Goal: Task Accomplishment & Management: Complete application form

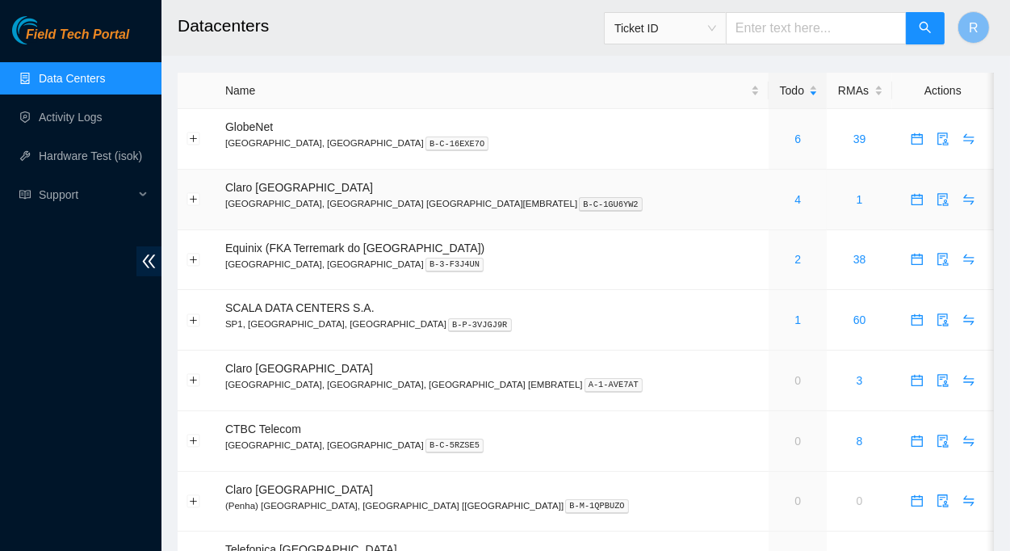
click at [778, 201] on div "4" at bounding box center [798, 200] width 40 height 18
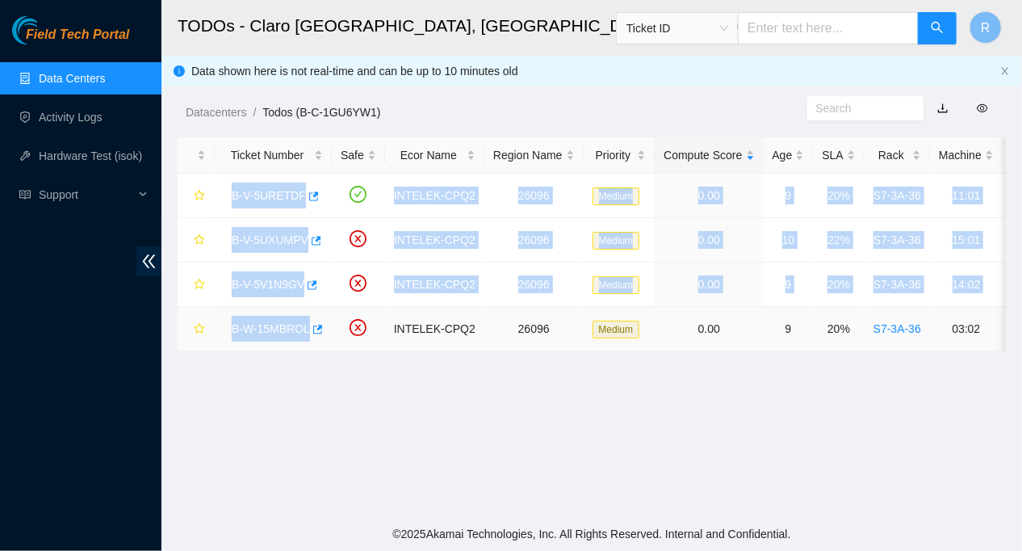
drag, startPoint x: 224, startPoint y: 183, endPoint x: 306, endPoint y: 317, distance: 156.7
click at [306, 317] on tbody "B-V-5URETDF INTELEK-CPQ2 26096 Medium 0.00 9 20% S7-3A-36 11:01 [TECHNICAL_ID] …" at bounding box center [835, 263] width 1315 height 178
copy tbody "B-V-5URETDF INTELEK-CPQ2 26096 Medium 0.00 9 20% S7-3A-36 11:01 [TECHNICAL_ID] …"
click at [68, 120] on link "Activity Logs" at bounding box center [71, 117] width 64 height 13
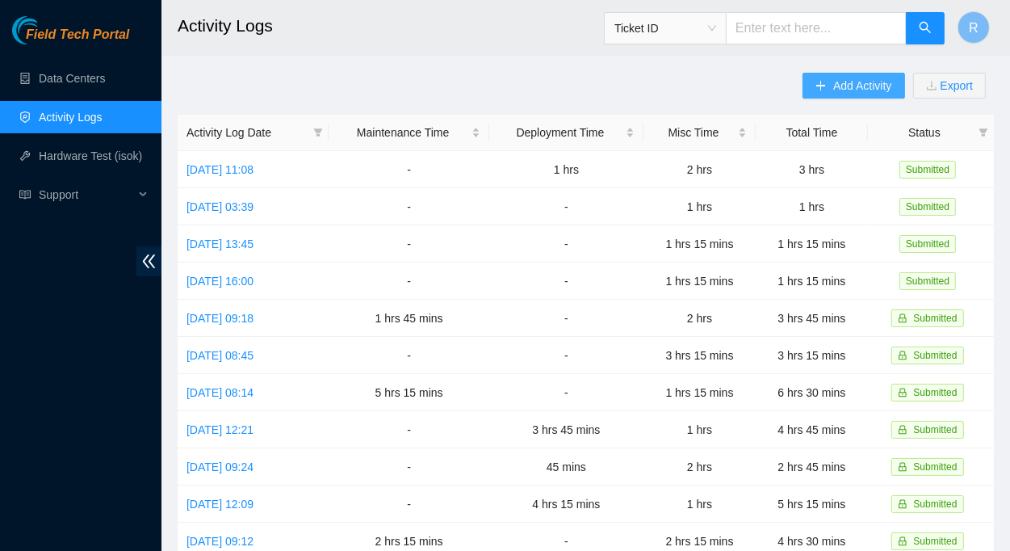
click at [846, 85] on span "Add Activity" at bounding box center [862, 86] width 58 height 18
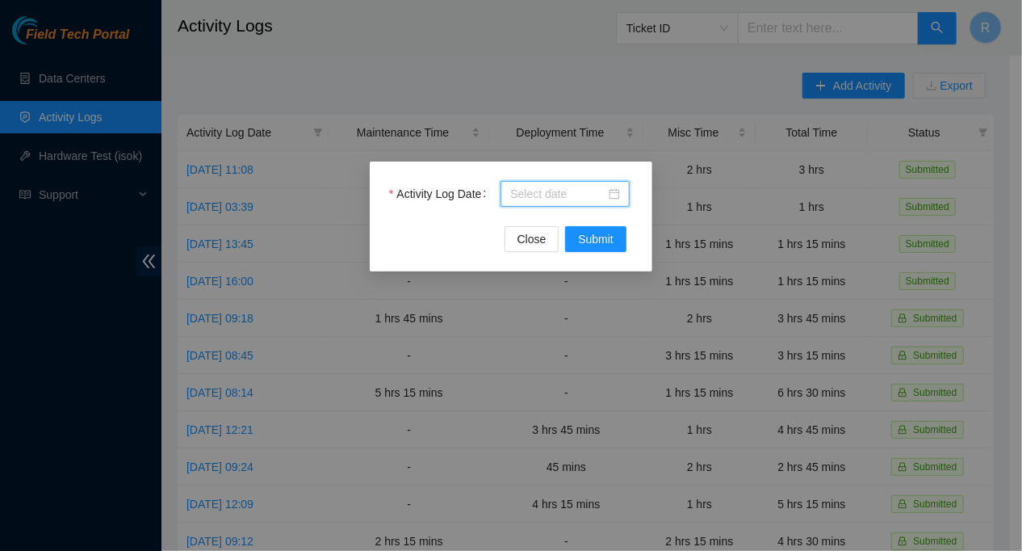
click at [565, 191] on input "Activity Log Date" at bounding box center [557, 194] width 95 height 18
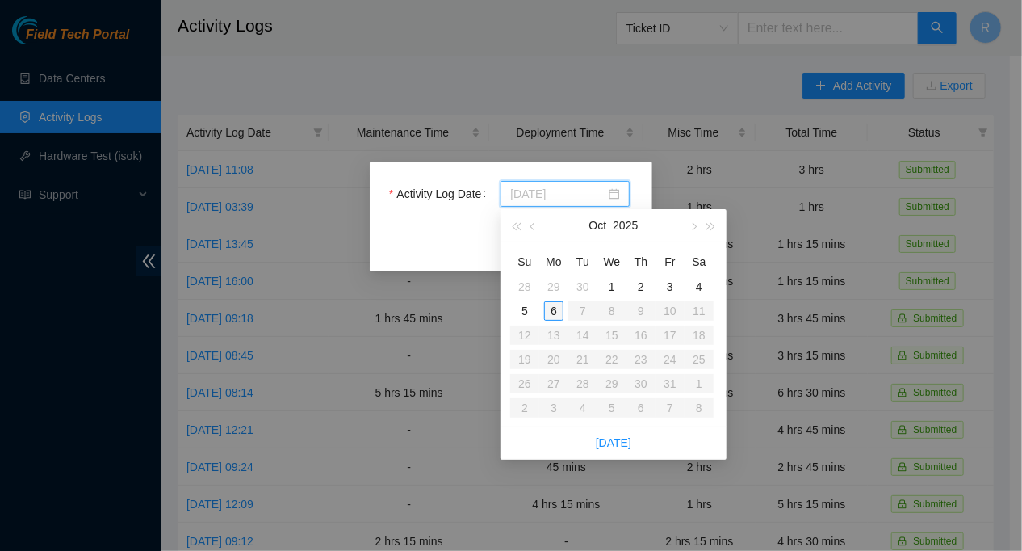
type input "[DATE]"
click at [555, 310] on div "6" at bounding box center [553, 310] width 19 height 19
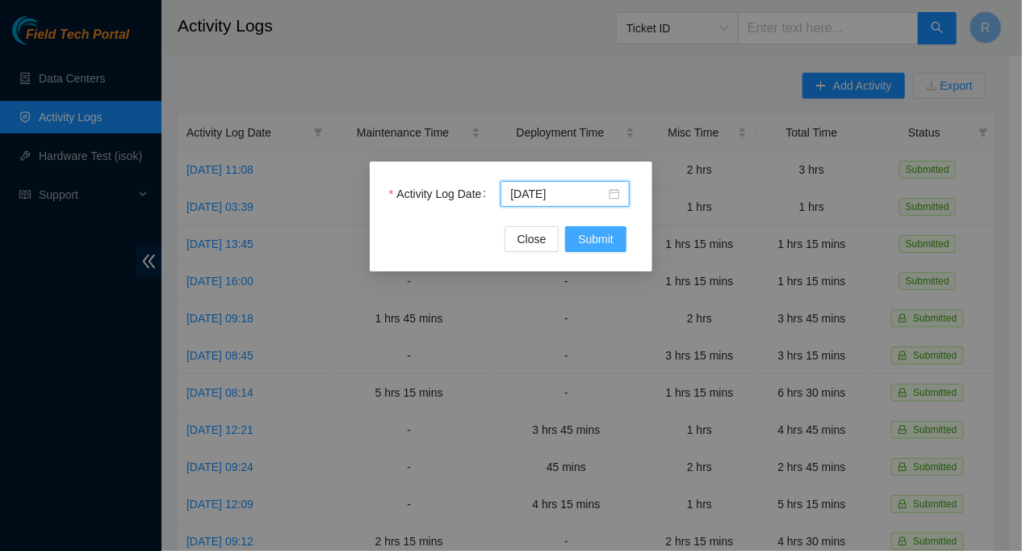
click at [604, 238] on span "Submit" at bounding box center [596, 239] width 36 height 18
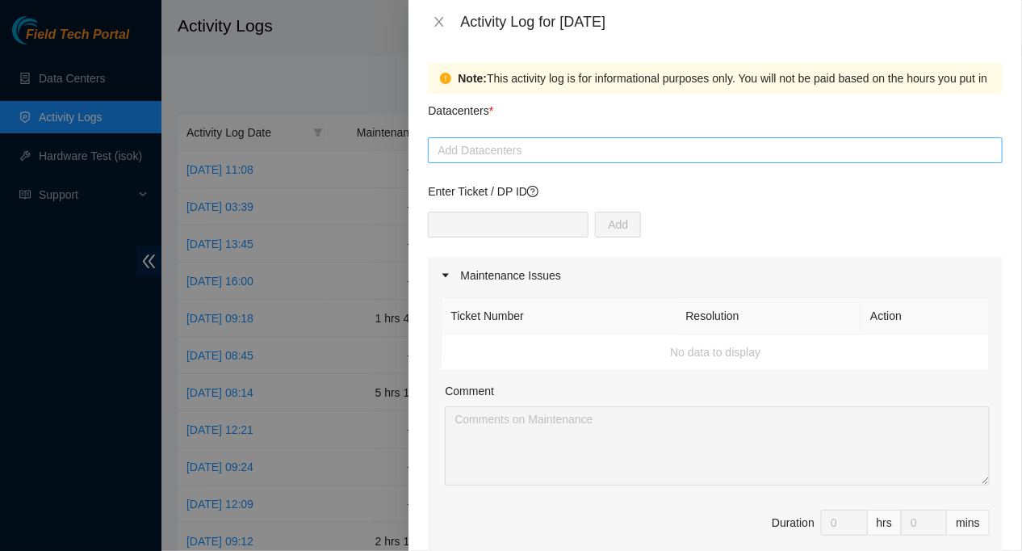
click at [543, 145] on div at bounding box center [715, 150] width 567 height 19
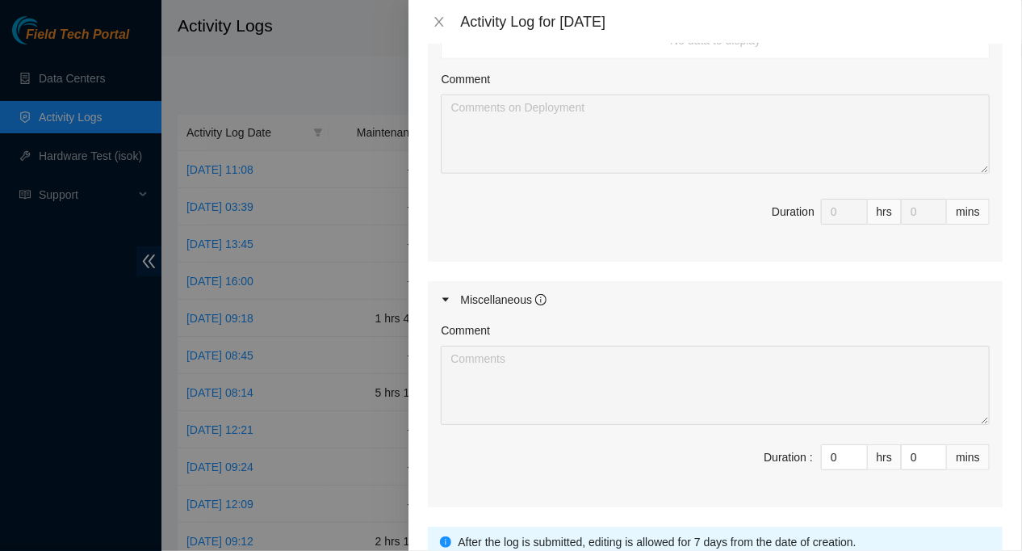
scroll to position [649, 0]
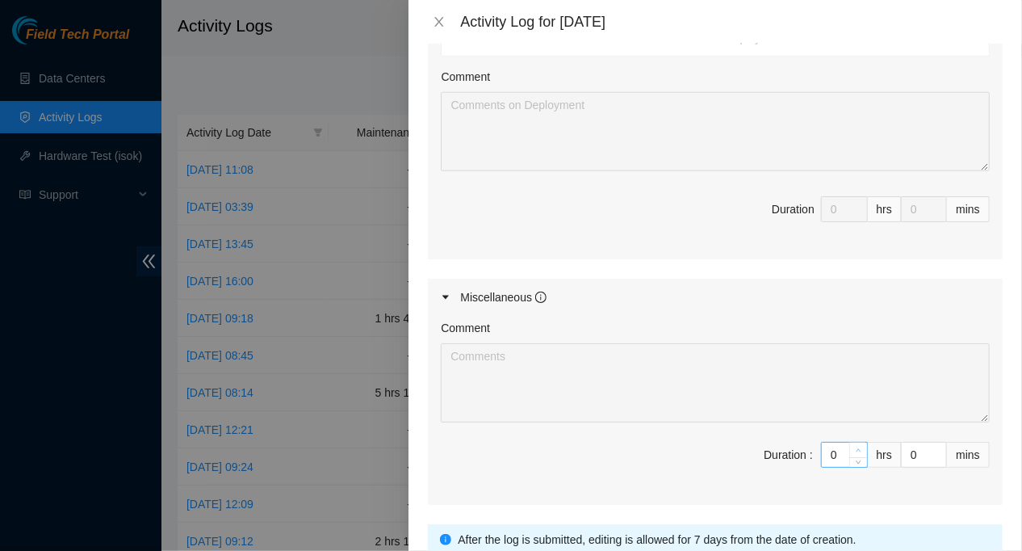
click at [856, 447] on icon "up" at bounding box center [859, 450] width 6 height 6
type input "1"
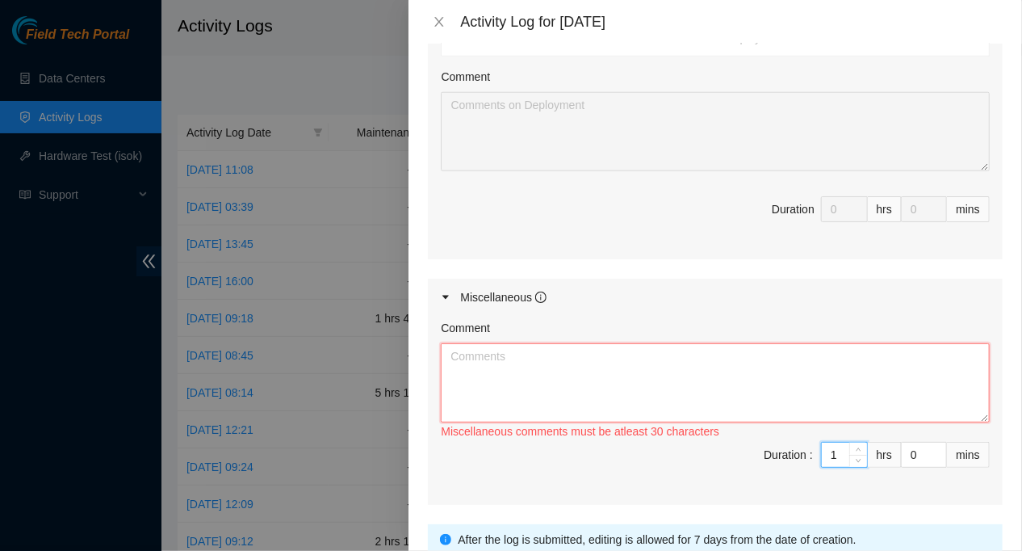
click at [508, 359] on textarea "Comment" at bounding box center [715, 382] width 549 height 79
paste textarea "[DATE], [DATE] 2025 09:00:00-10:00:00 Worked with JCLOG Driver to receive/contr…"
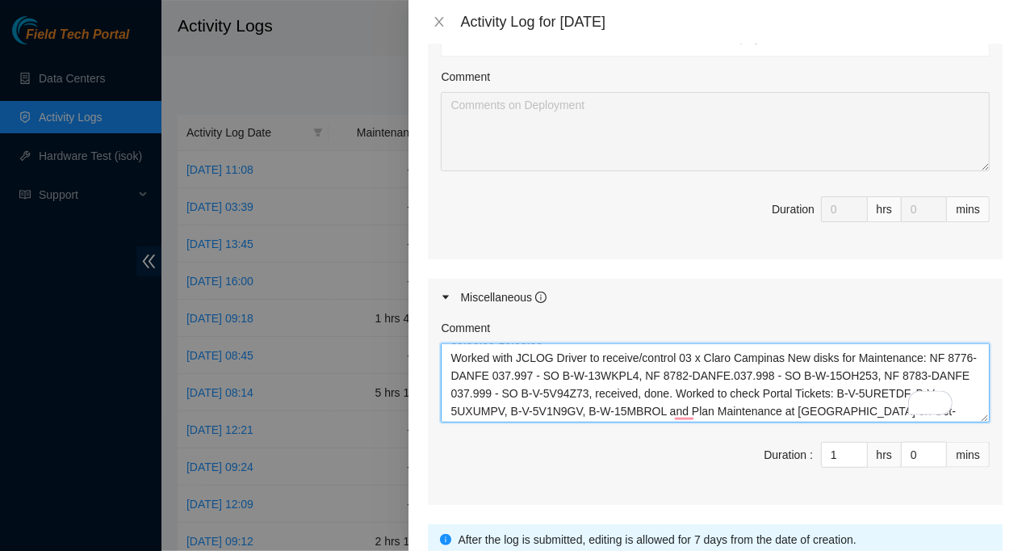
scroll to position [2, 0]
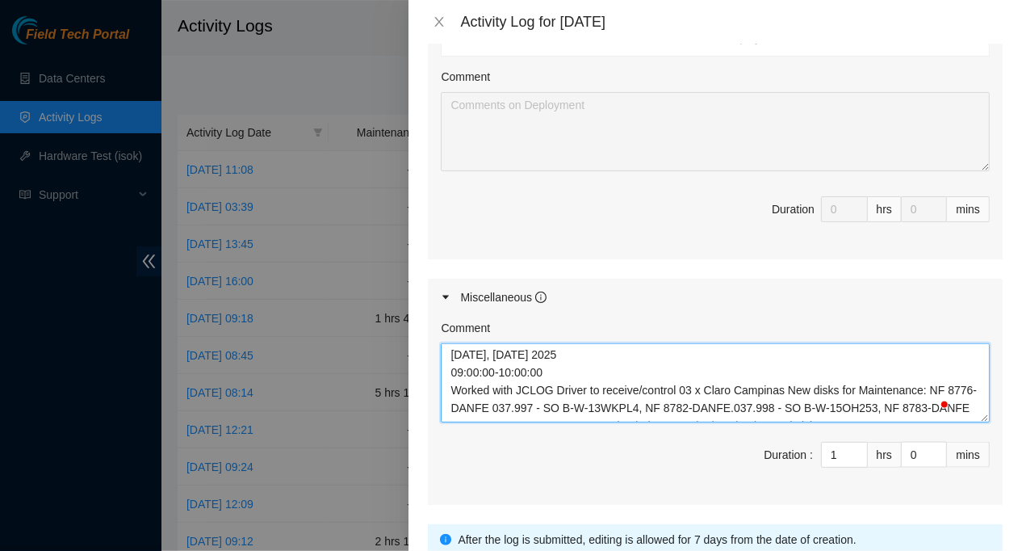
type textarea "[DATE], [DATE] 2025 09:00:00-10:00:00 Worked with JCLOG Driver to receive/contr…"
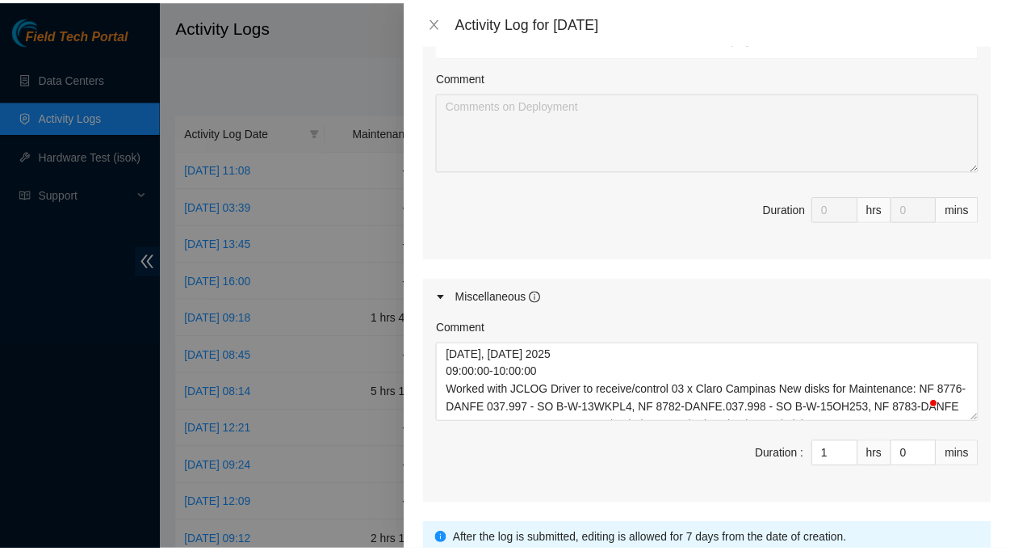
scroll to position [787, 0]
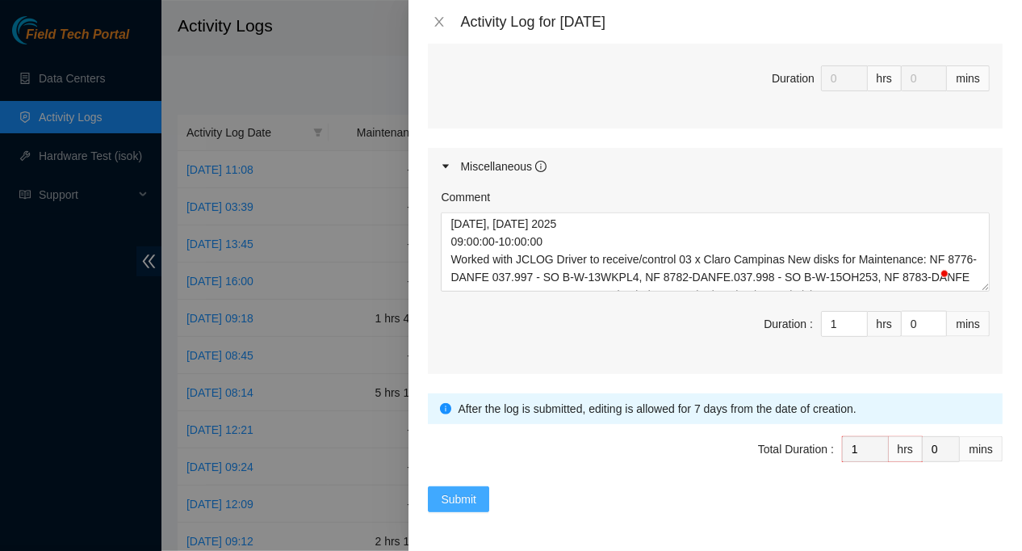
click at [460, 490] on span "Submit" at bounding box center [459, 499] width 36 height 18
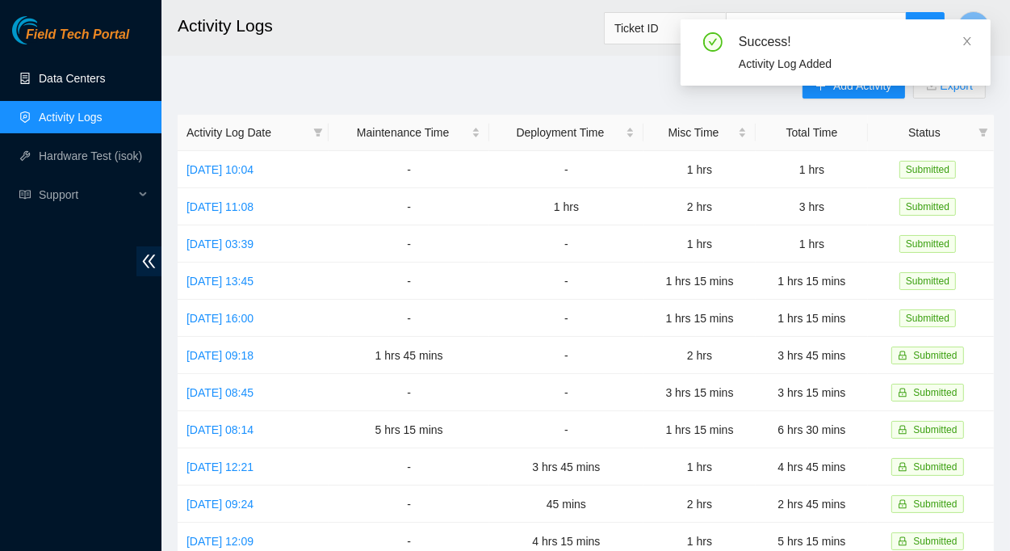
click at [68, 77] on link "Data Centers" at bounding box center [72, 78] width 66 height 13
